Goal: Use online tool/utility: Utilize a website feature to perform a specific function

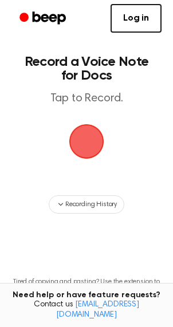
click at [90, 132] on span "button" at bounding box center [86, 141] width 32 height 32
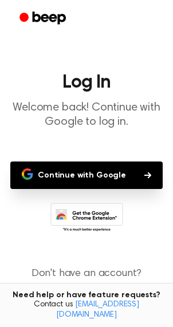
scroll to position [23, 0]
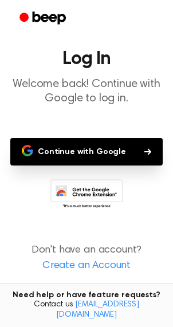
click at [87, 154] on button "Continue with Google" at bounding box center [86, 151] width 152 height 27
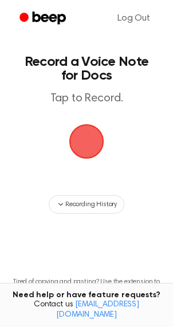
click at [102, 141] on span "button" at bounding box center [86, 141] width 32 height 32
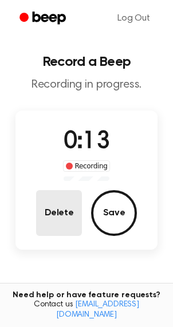
click at [54, 200] on button "Delete" at bounding box center [59, 213] width 46 height 46
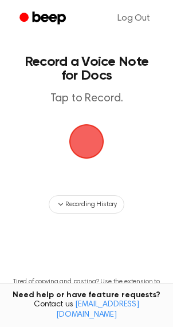
click at [79, 152] on span "button" at bounding box center [86, 141] width 32 height 32
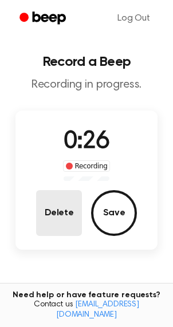
click at [69, 218] on button "Delete" at bounding box center [59, 213] width 46 height 46
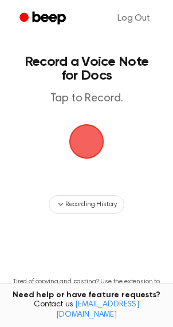
click at [84, 143] on span "button" at bounding box center [86, 141] width 32 height 32
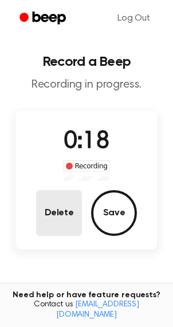
click at [70, 208] on button "Delete" at bounding box center [59, 213] width 46 height 46
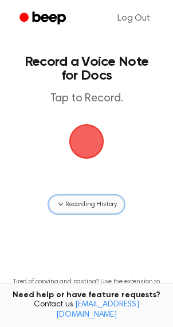
click at [74, 199] on span "Recording History" at bounding box center [91, 204] width 52 height 10
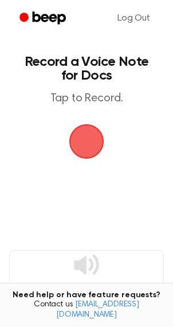
click at [73, 143] on span "button" at bounding box center [87, 141] width 62 height 62
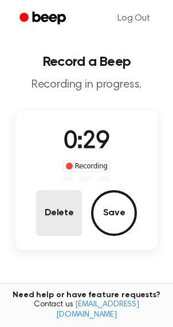
click at [72, 215] on button "Delete" at bounding box center [59, 213] width 46 height 46
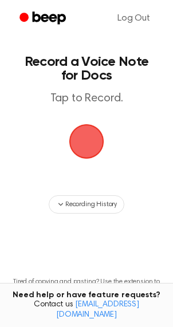
click at [89, 131] on span "button" at bounding box center [86, 141] width 32 height 32
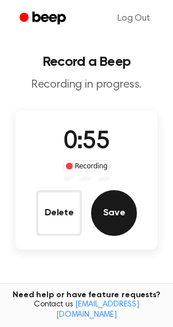
click at [96, 222] on button "Save" at bounding box center [114, 213] width 46 height 46
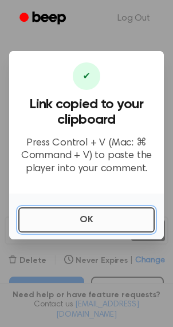
click at [73, 215] on button "OK" at bounding box center [86, 219] width 136 height 25
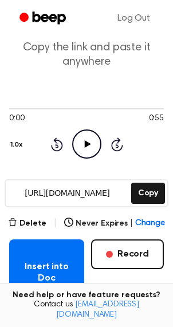
scroll to position [39, 0]
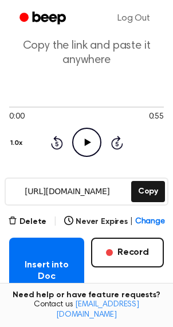
click at [37, 211] on main "Your Recording is Ready Copy the link and paste it anywhere 0:00 0:55 1.0x Rewi…" at bounding box center [86, 223] width 173 height 524
click at [37, 216] on button "Delete" at bounding box center [27, 222] width 38 height 12
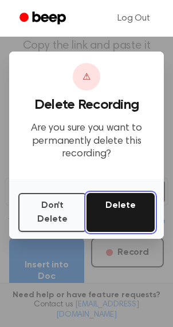
click at [113, 214] on button "Delete" at bounding box center [120, 212] width 68 height 39
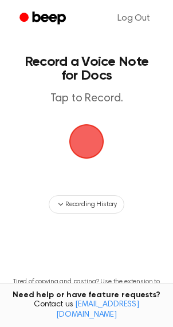
click at [80, 148] on span "button" at bounding box center [86, 141] width 35 height 35
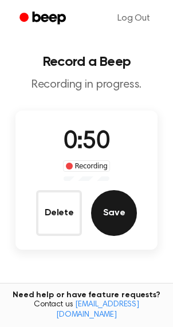
click at [95, 208] on button "Save" at bounding box center [114, 213] width 46 height 46
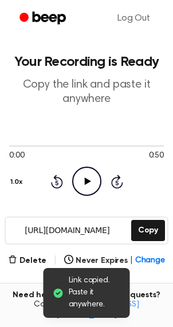
click at [87, 185] on icon "Play Audio" at bounding box center [86, 181] width 29 height 29
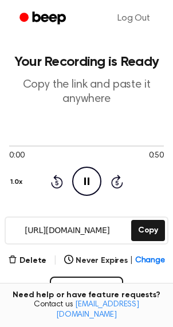
click at [87, 185] on icon "Pause Audio" at bounding box center [86, 181] width 29 height 29
click at [87, 186] on icon "Play Audio" at bounding box center [86, 181] width 29 height 29
click at [87, 185] on icon "Pause Audio" at bounding box center [86, 181] width 29 height 29
click at [87, 185] on icon "Play Audio" at bounding box center [86, 181] width 29 height 29
click at [23, 143] on div at bounding box center [86, 145] width 155 height 9
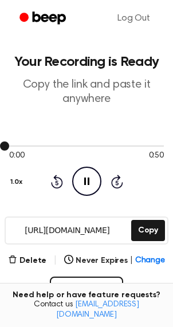
drag, startPoint x: 22, startPoint y: 144, endPoint x: 58, endPoint y: 144, distance: 35.5
click at [58, 144] on div at bounding box center [86, 145] width 155 height 9
click at [116, 183] on icon "Skip 5 seconds" at bounding box center [116, 181] width 13 height 15
click at [53, 181] on icon "Rewind 5 seconds" at bounding box center [56, 181] width 13 height 15
click at [41, 255] on button "Delete" at bounding box center [27, 261] width 38 height 12
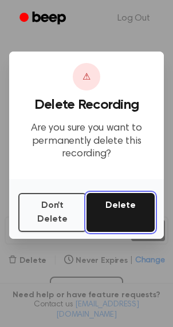
click at [130, 220] on button "Delete" at bounding box center [120, 212] width 68 height 39
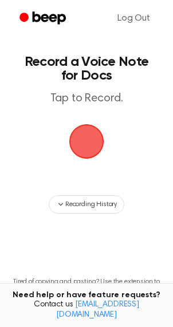
click at [94, 147] on span "button" at bounding box center [86, 141] width 32 height 32
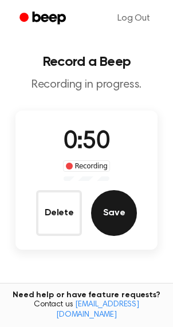
click at [118, 203] on button "Save" at bounding box center [114, 213] width 46 height 46
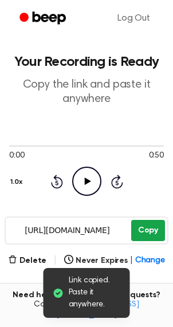
click at [145, 232] on button "Copy" at bounding box center [148, 230] width 34 height 21
